Goal: Information Seeking & Learning: Find specific fact

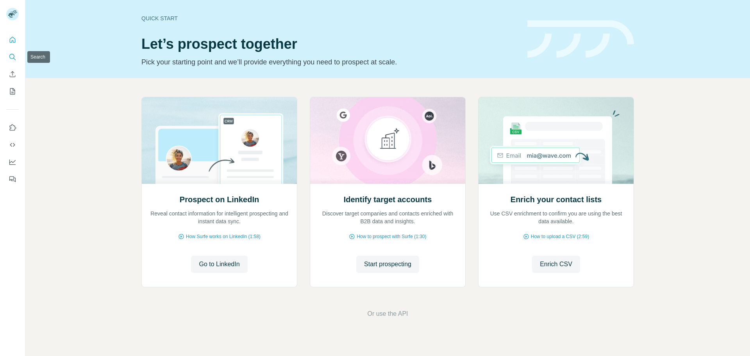
click at [12, 56] on icon "Search" at bounding box center [13, 57] width 8 height 8
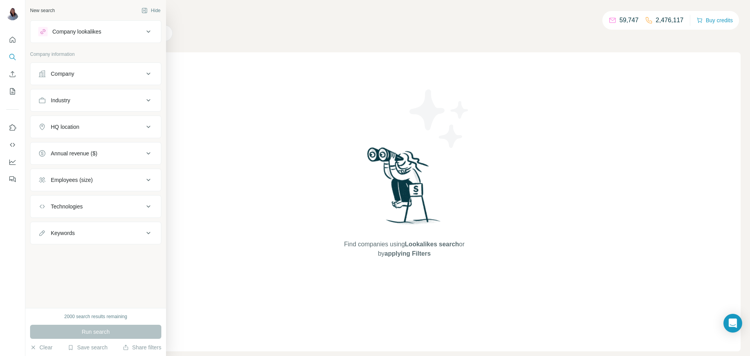
click at [104, 78] on button "Company" at bounding box center [95, 73] width 131 height 19
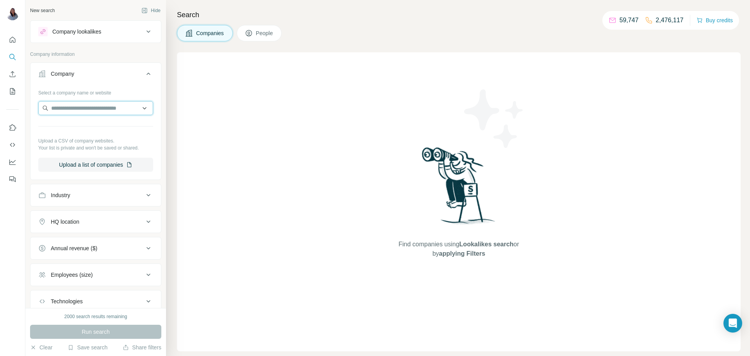
click at [80, 112] on input "text" at bounding box center [95, 108] width 115 height 14
paste input "**********"
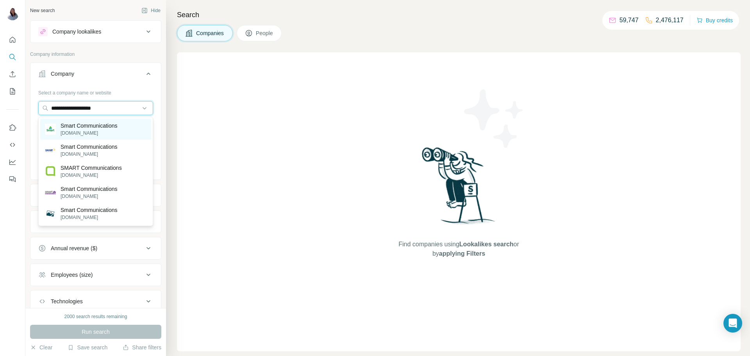
type input "**********"
click at [92, 131] on p "[DOMAIN_NAME]" at bounding box center [89, 133] width 57 height 7
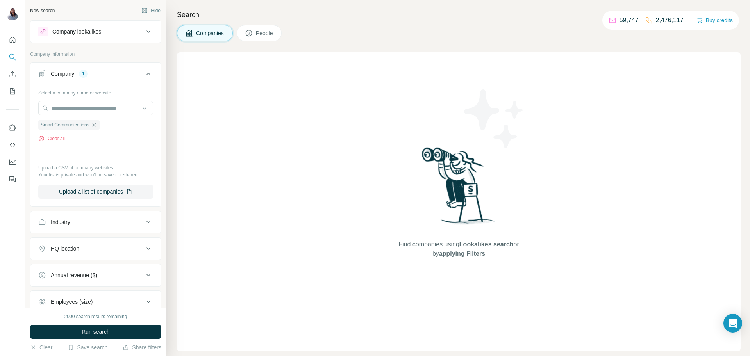
click at [270, 32] on span "People" at bounding box center [265, 33] width 18 height 8
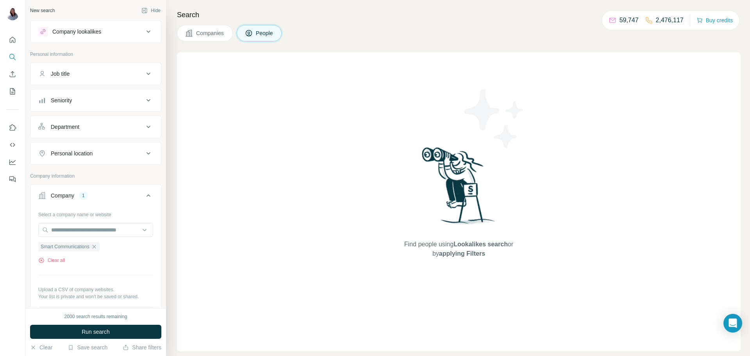
click at [141, 105] on button "Seniority" at bounding box center [95, 100] width 131 height 19
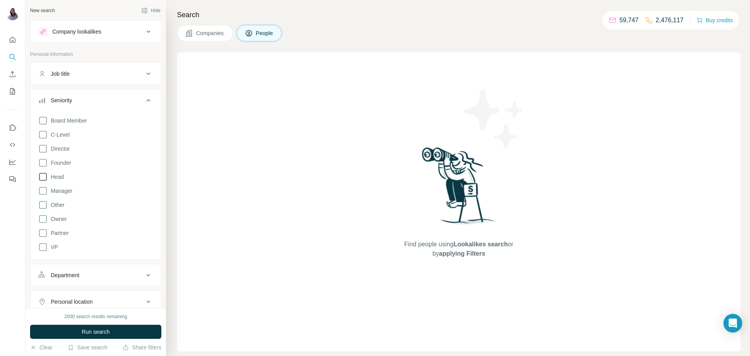
click at [42, 181] on icon at bounding box center [42, 176] width 9 height 9
click at [45, 161] on icon at bounding box center [42, 162] width 9 height 9
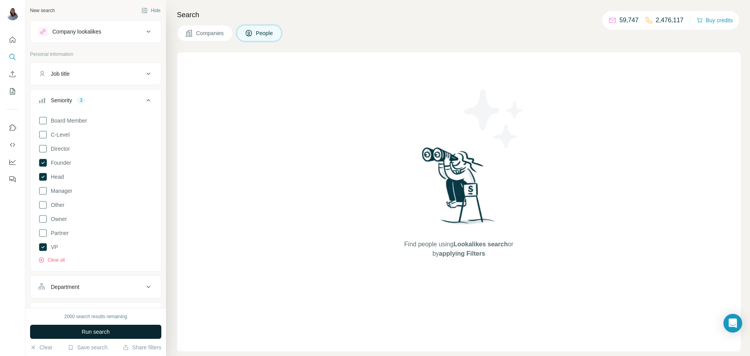
click at [93, 333] on span "Run search" at bounding box center [96, 332] width 28 height 8
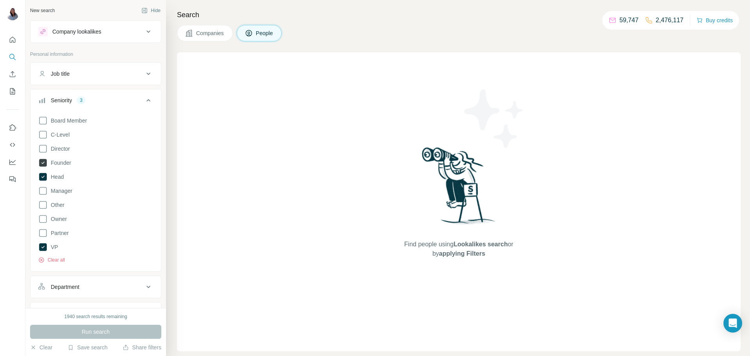
click at [40, 163] on icon at bounding box center [43, 163] width 8 height 8
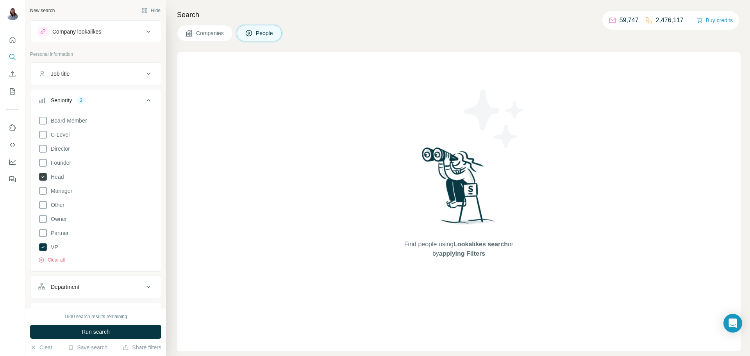
click at [44, 178] on icon at bounding box center [43, 177] width 8 height 8
click at [41, 250] on icon at bounding box center [43, 247] width 8 height 8
click at [152, 100] on icon at bounding box center [148, 100] width 9 height 9
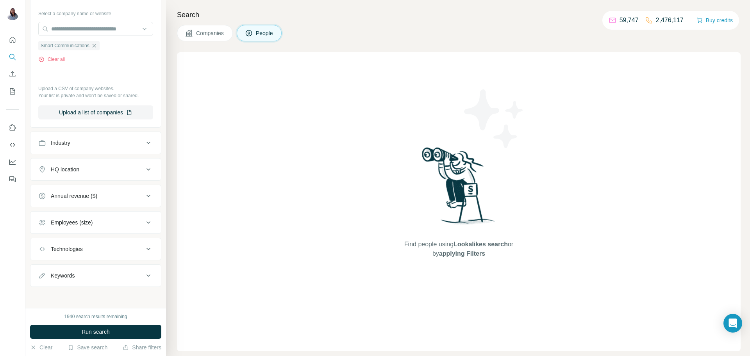
scroll to position [202, 0]
click at [150, 172] on icon at bounding box center [148, 168] width 9 height 9
click at [117, 185] on input "text" at bounding box center [95, 188] width 115 height 14
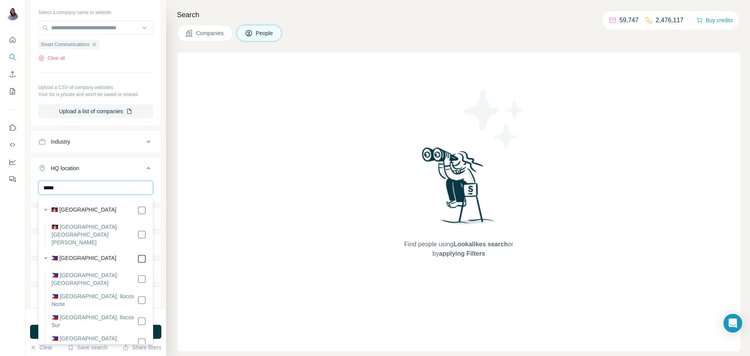
type input "*****"
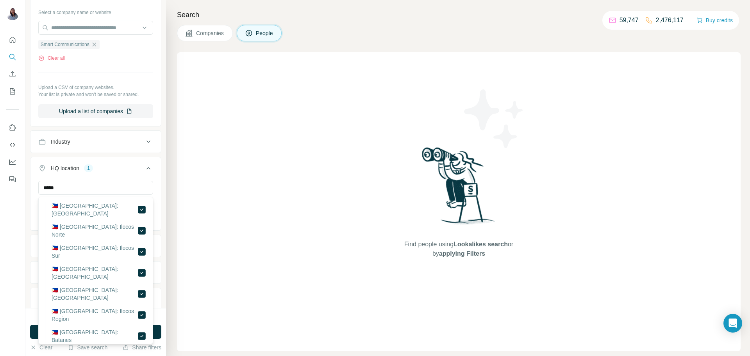
scroll to position [70, 0]
click at [149, 171] on icon at bounding box center [148, 168] width 9 height 9
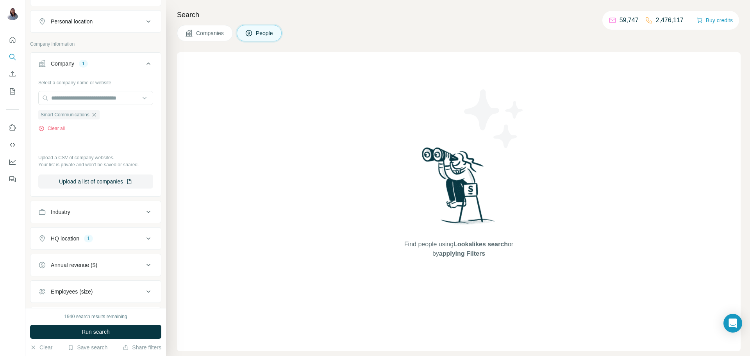
scroll to position [131, 0]
click at [139, 212] on div "Industry" at bounding box center [90, 214] width 105 height 8
click at [137, 210] on div "Industry" at bounding box center [90, 214] width 105 height 8
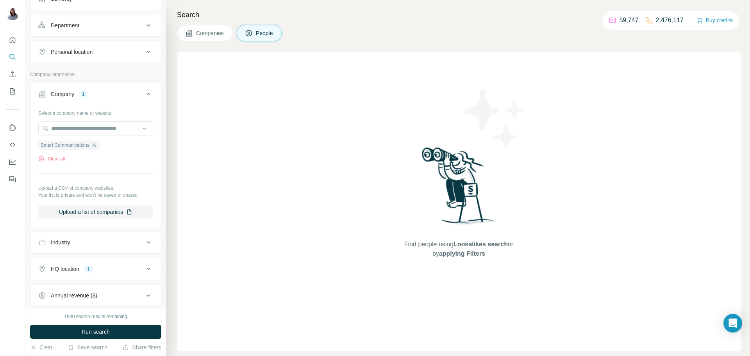
scroll to position [0, 0]
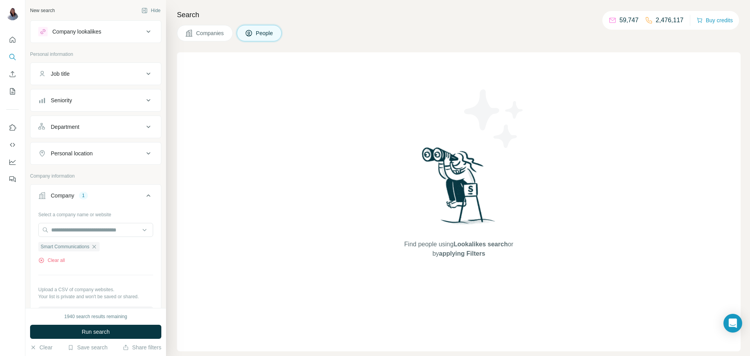
click at [137, 101] on div "Seniority" at bounding box center [90, 101] width 105 height 8
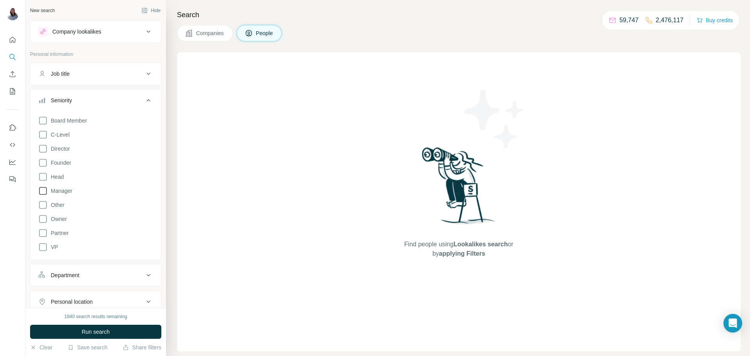
click at [44, 187] on icon at bounding box center [42, 190] width 9 height 9
click at [44, 177] on icon at bounding box center [42, 176] width 9 height 9
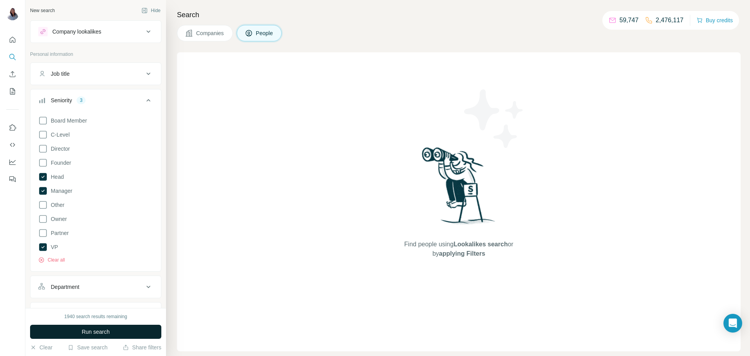
click at [99, 334] on span "Run search" at bounding box center [96, 332] width 28 height 8
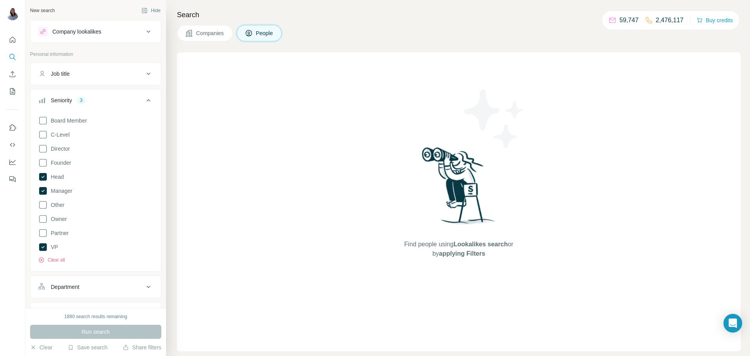
click at [148, 98] on icon at bounding box center [148, 100] width 9 height 9
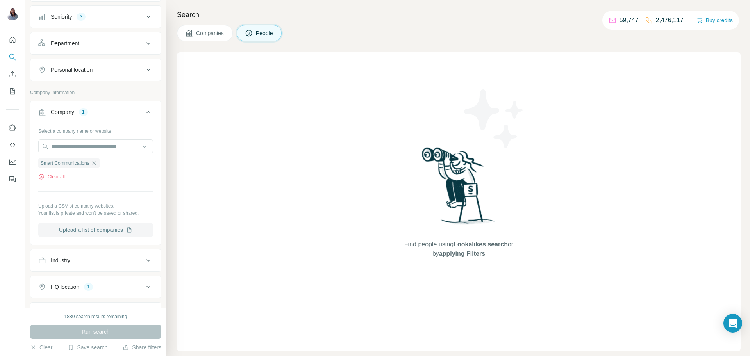
scroll to position [90, 0]
